Goal: Information Seeking & Learning: Learn about a topic

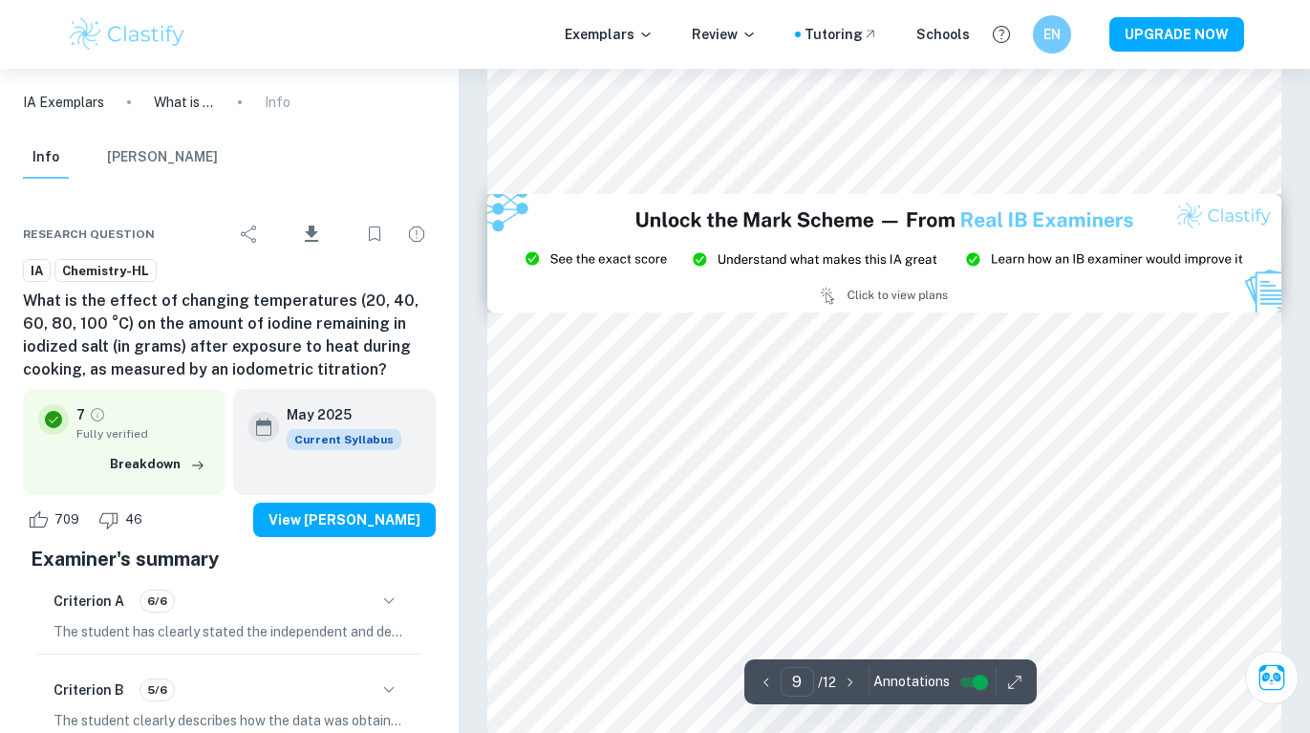
scroll to position [8601, 0]
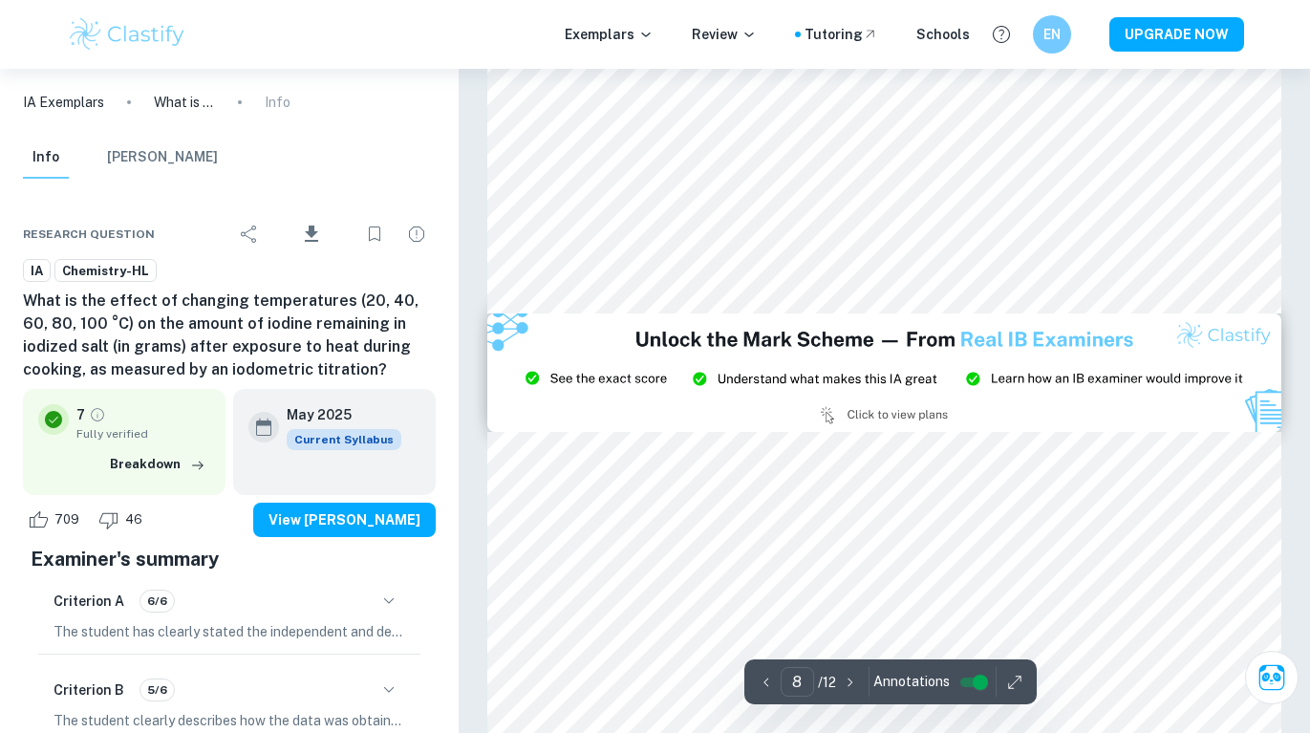
type input "9"
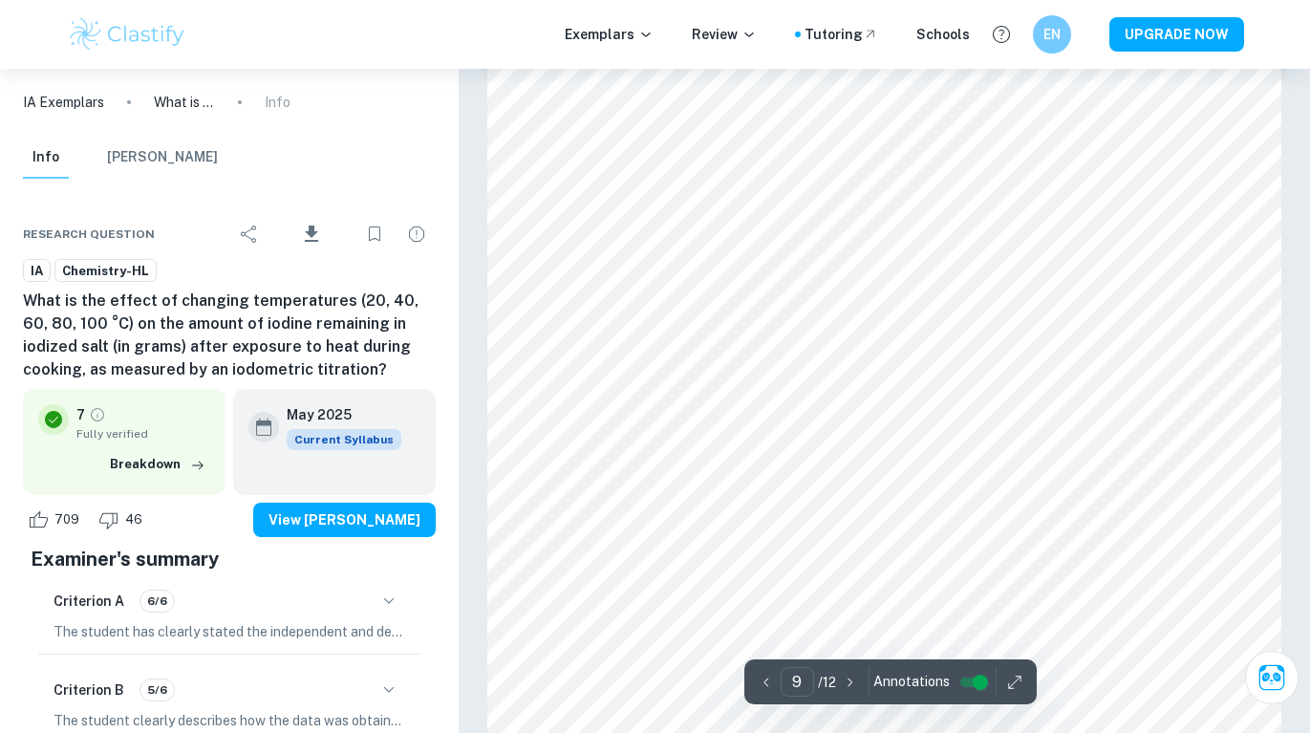
scroll to position [8506, 0]
